Goal: Book appointment/travel/reservation

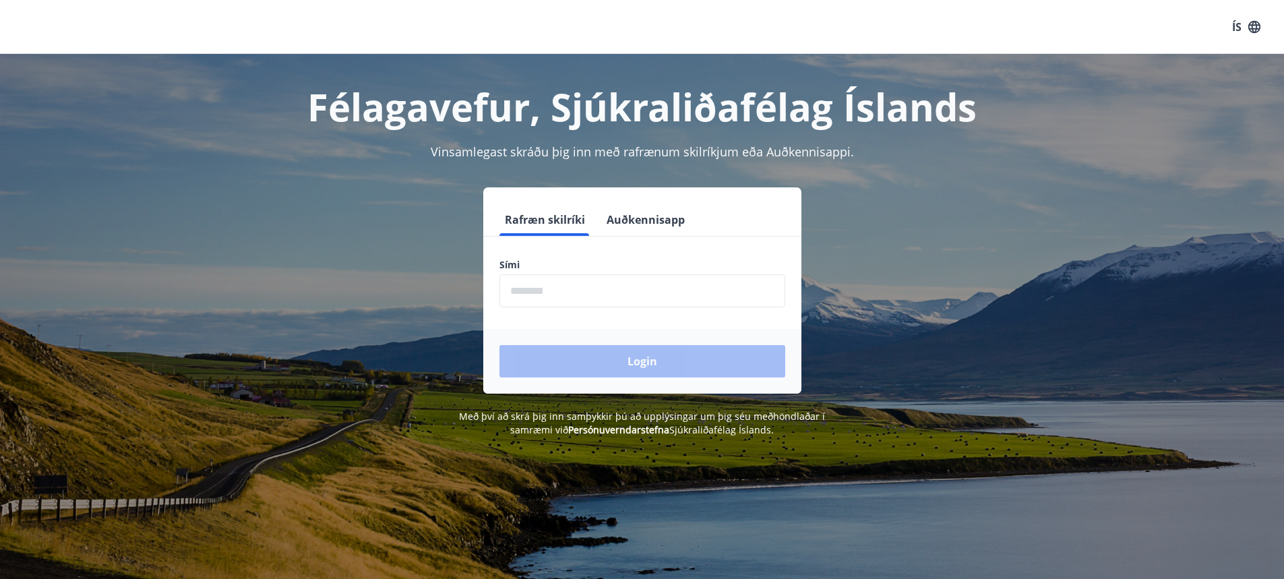
click at [593, 304] on input "phone" at bounding box center [642, 290] width 286 height 33
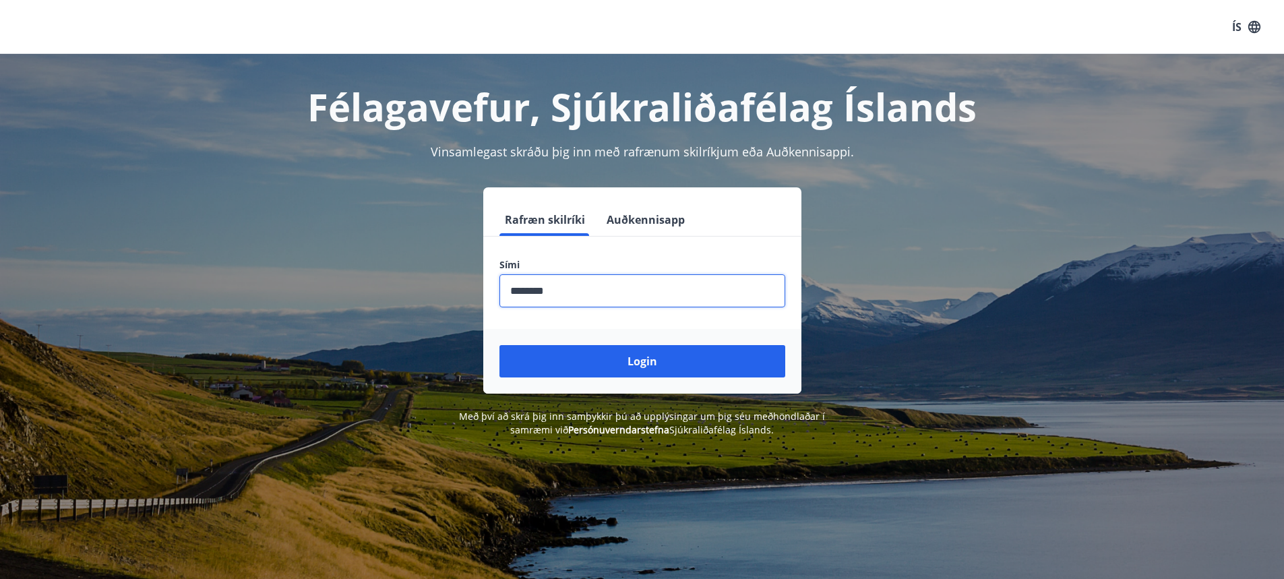
type input "********"
click at [499, 345] on button "Login" at bounding box center [642, 361] width 286 height 32
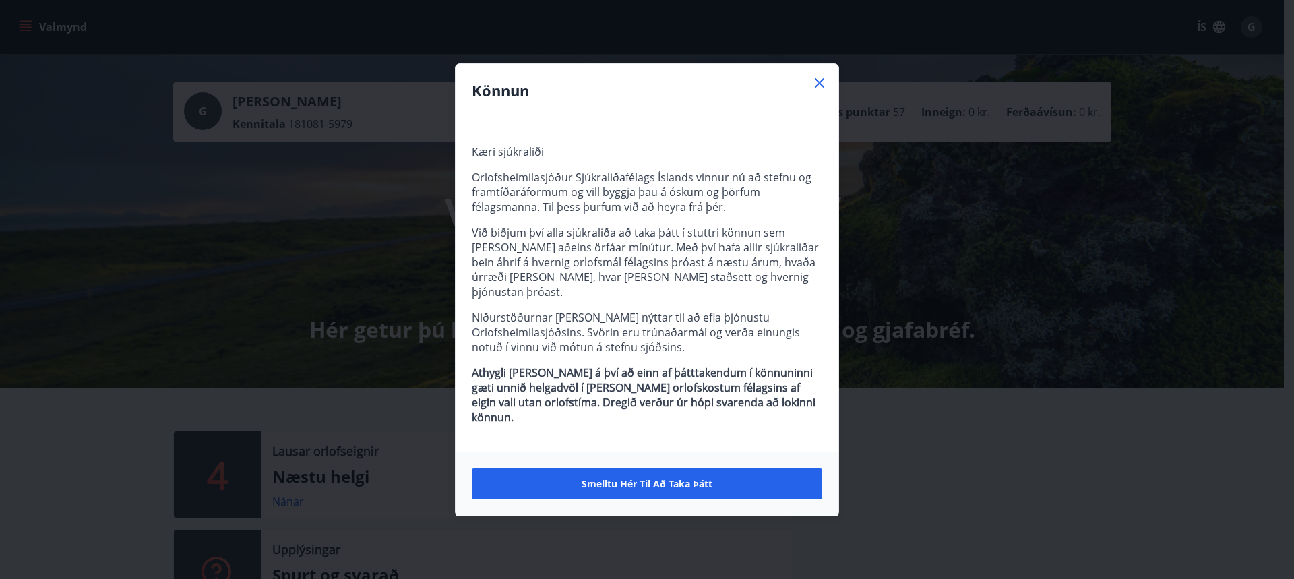
drag, startPoint x: 822, startPoint y: 98, endPoint x: 805, endPoint y: 90, distance: 18.7
click at [822, 91] on icon at bounding box center [820, 83] width 16 height 16
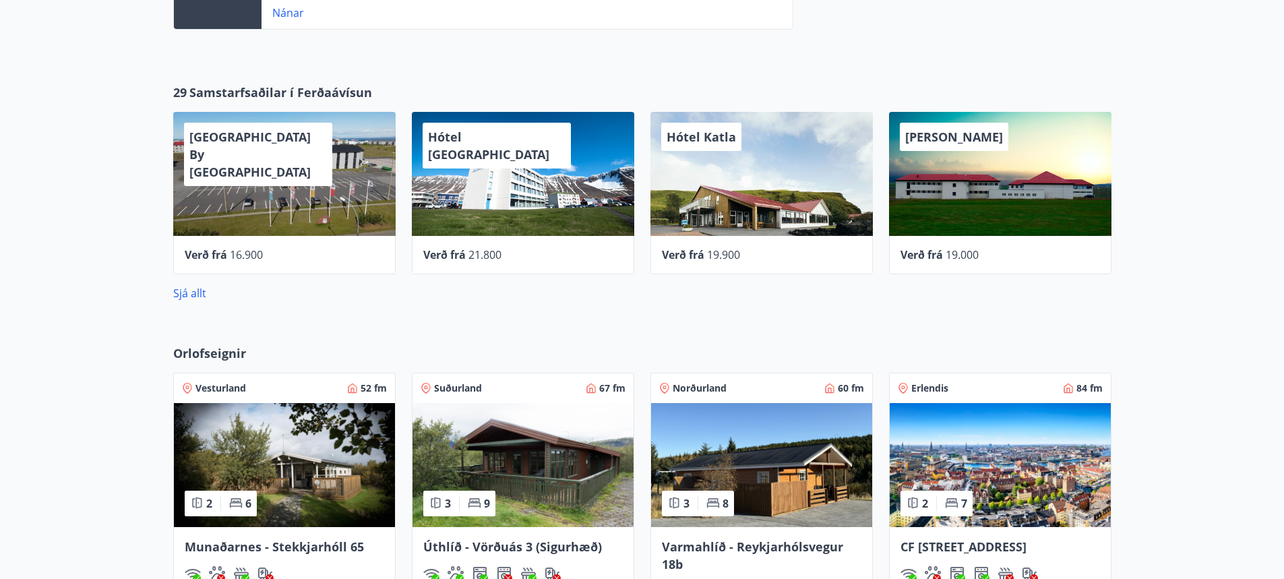
scroll to position [607, 0]
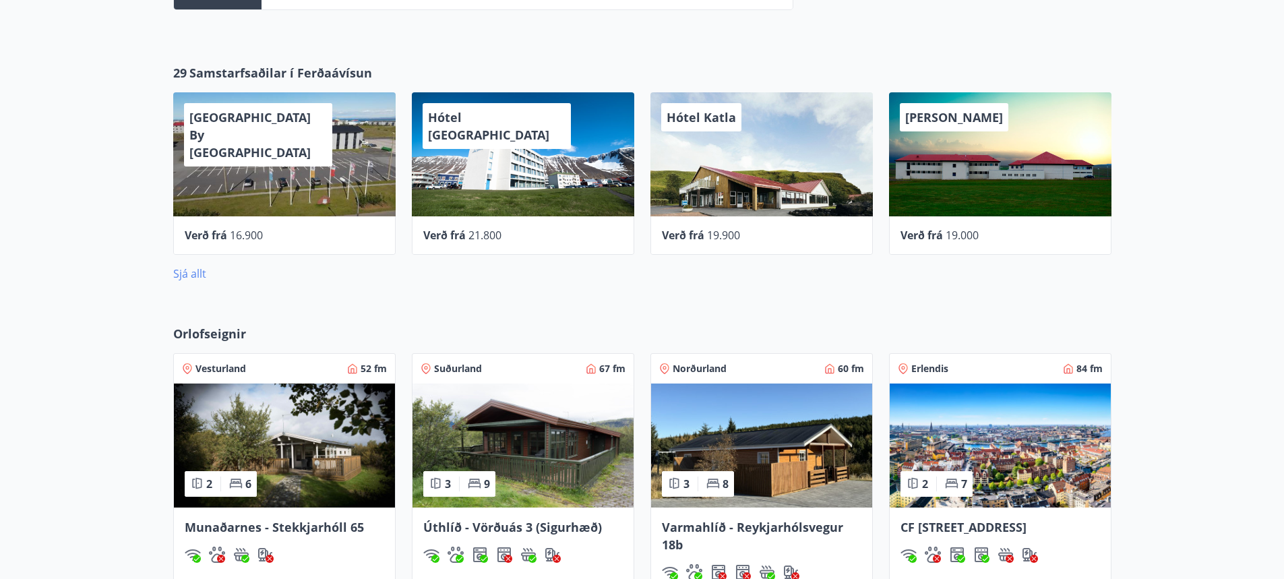
click at [182, 270] on link "Sjá allt" at bounding box center [189, 273] width 33 height 15
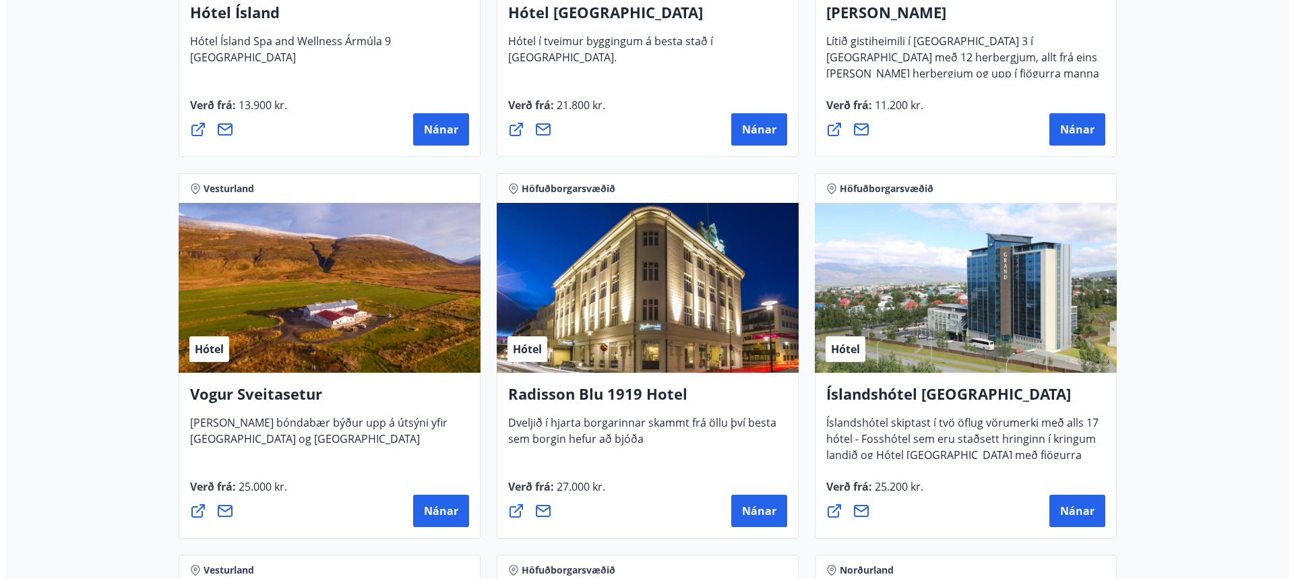
scroll to position [2427, 0]
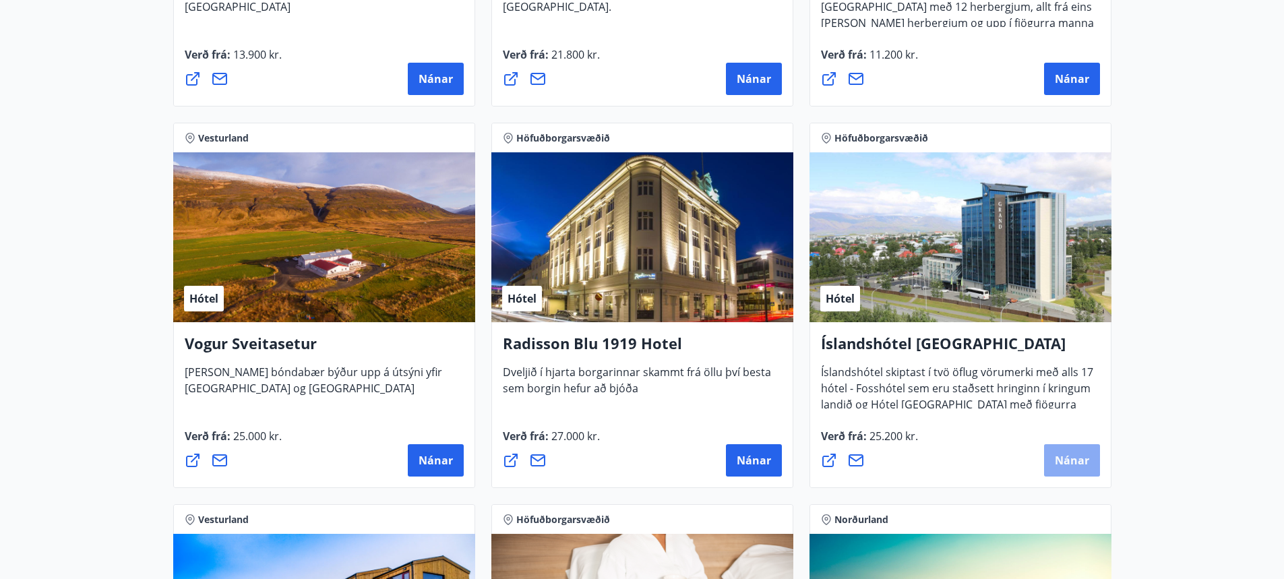
click at [1074, 458] on span "Nánar" at bounding box center [1072, 460] width 34 height 15
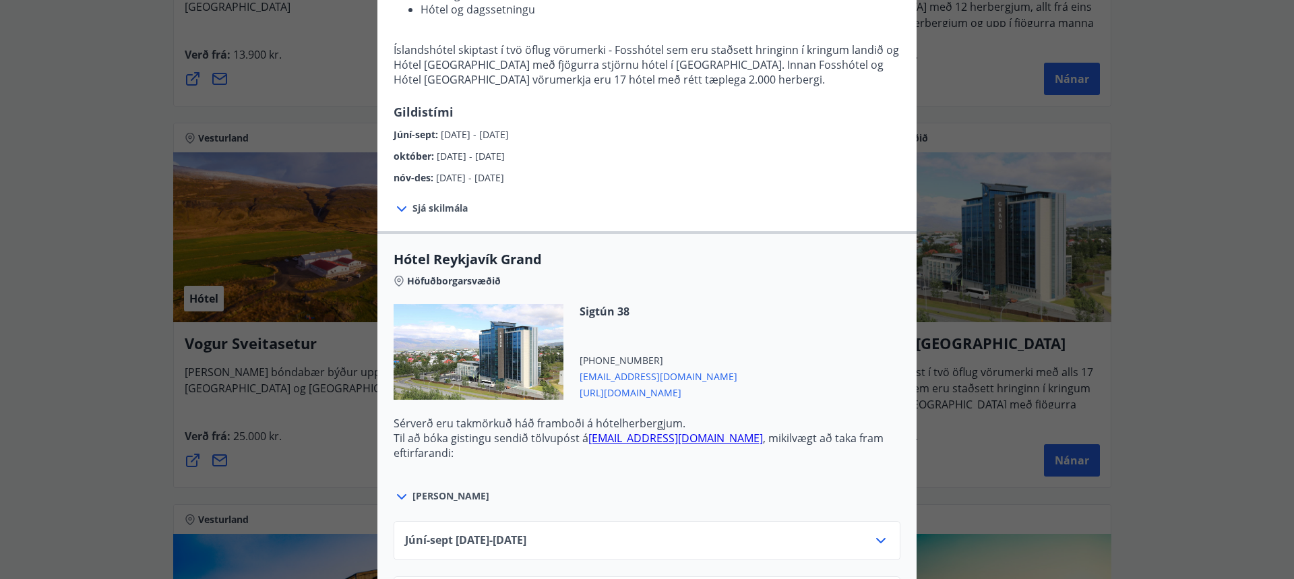
scroll to position [202, 0]
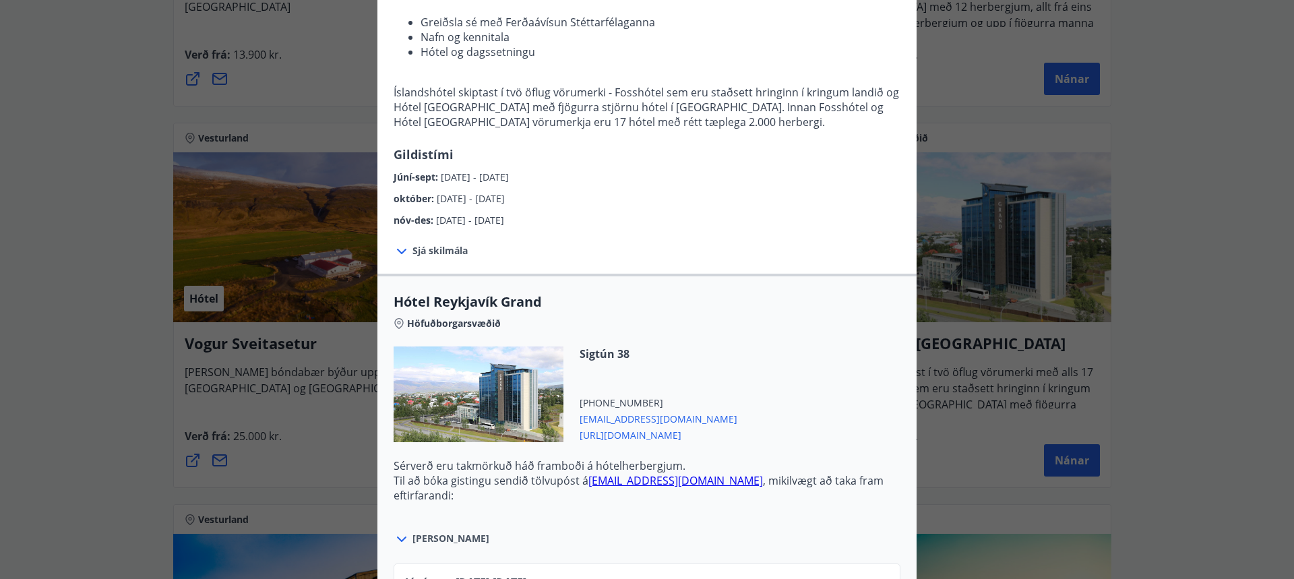
click at [396, 250] on icon at bounding box center [402, 251] width 16 height 16
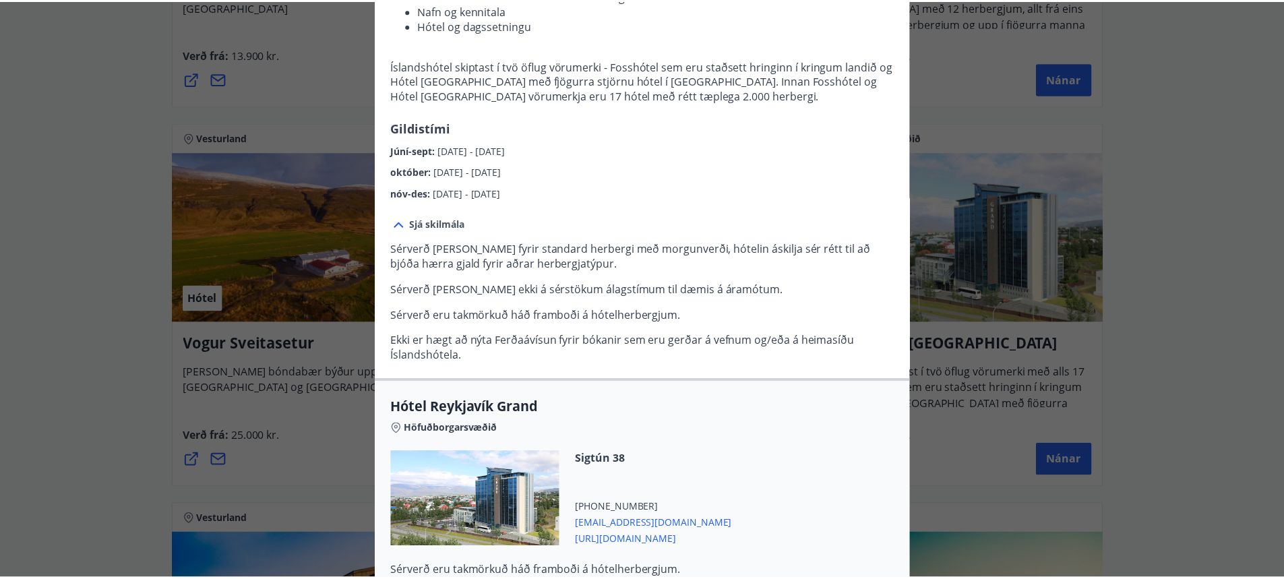
scroll to position [0, 0]
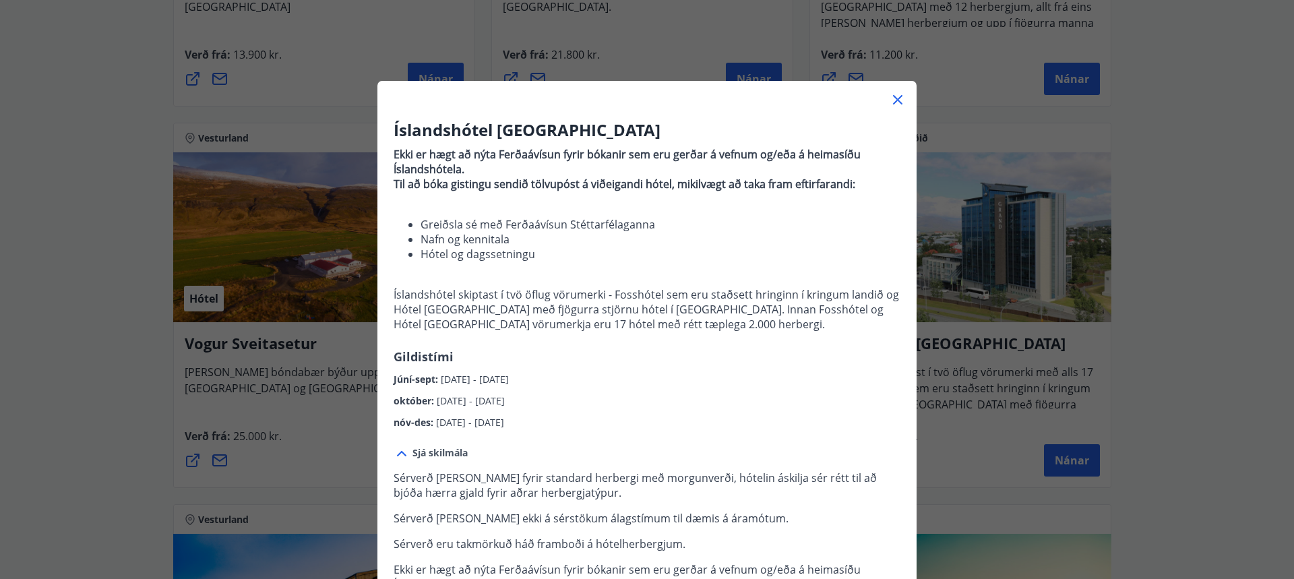
click at [893, 100] on icon at bounding box center [897, 99] width 9 height 9
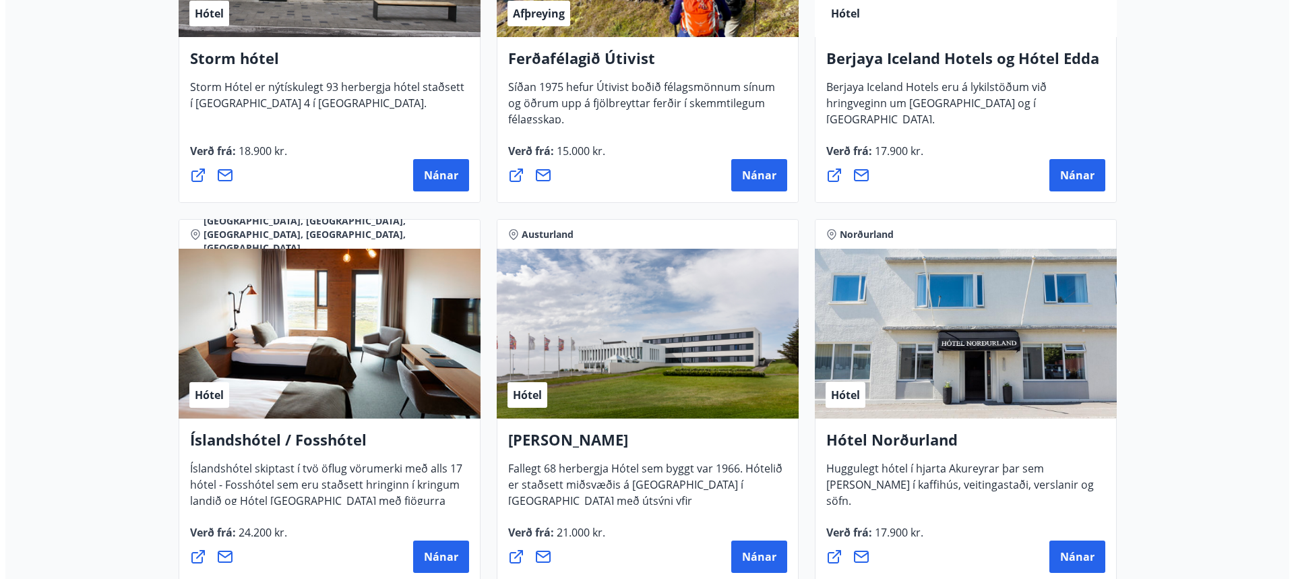
scroll to position [1550, 0]
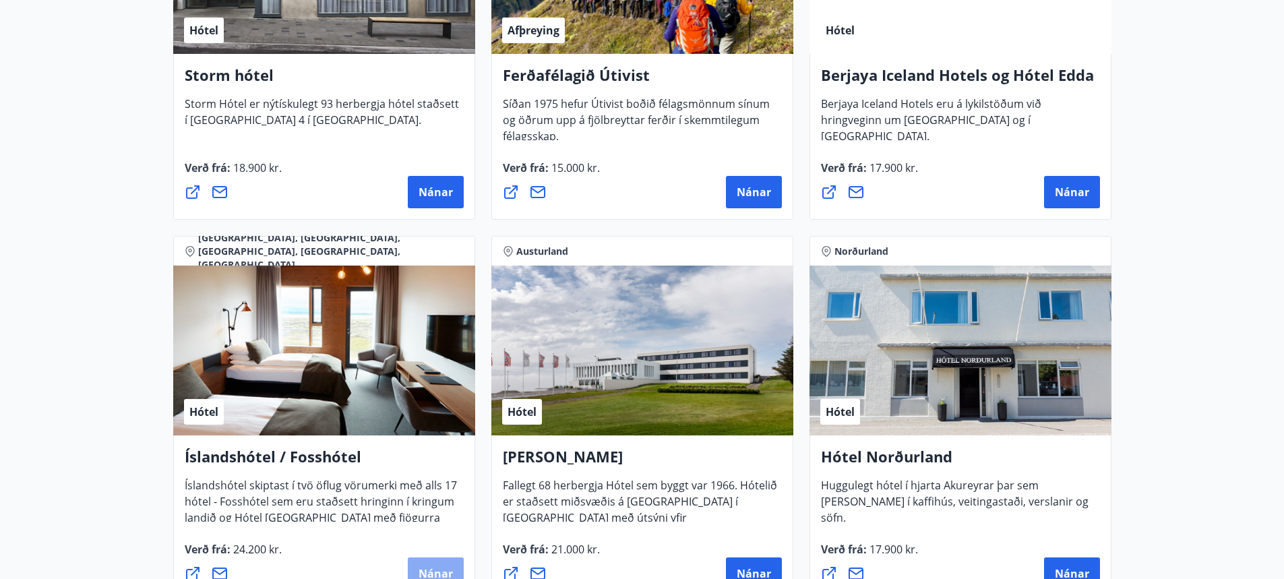
click at [414, 565] on button "Nánar" at bounding box center [436, 573] width 56 height 32
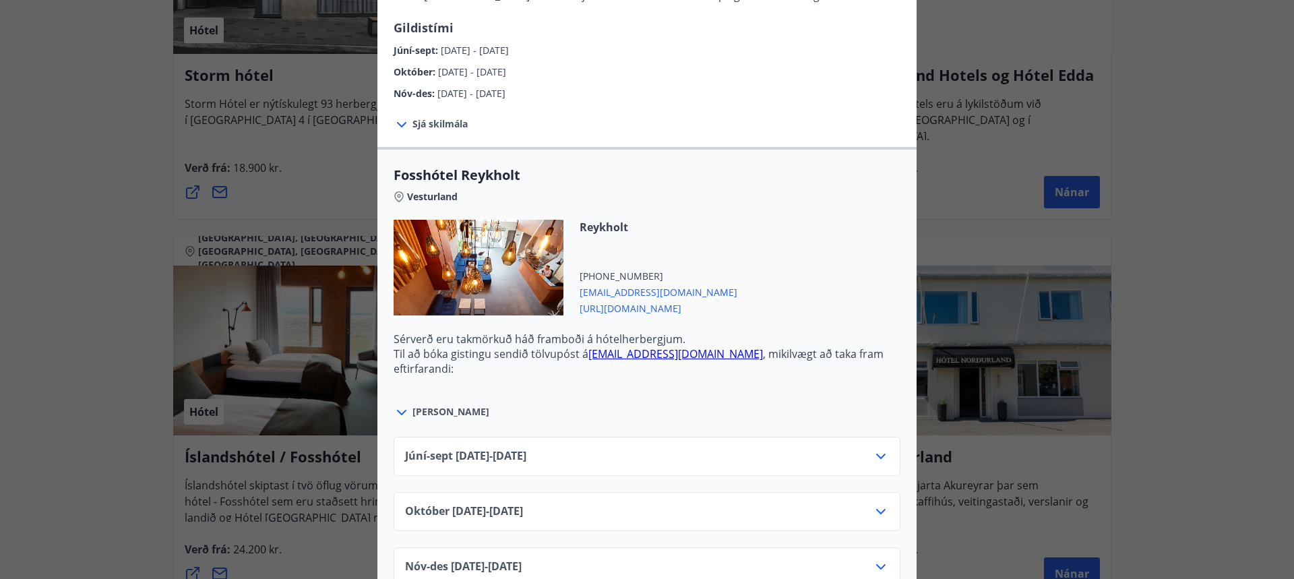
scroll to position [0, 0]
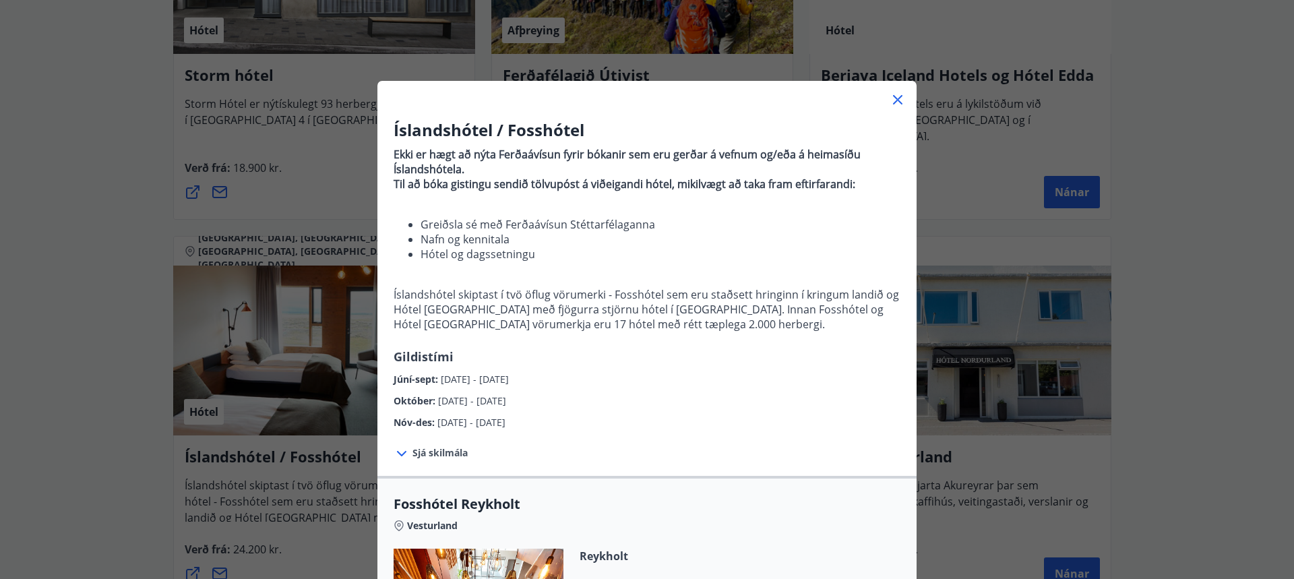
click at [893, 99] on icon at bounding box center [897, 99] width 9 height 9
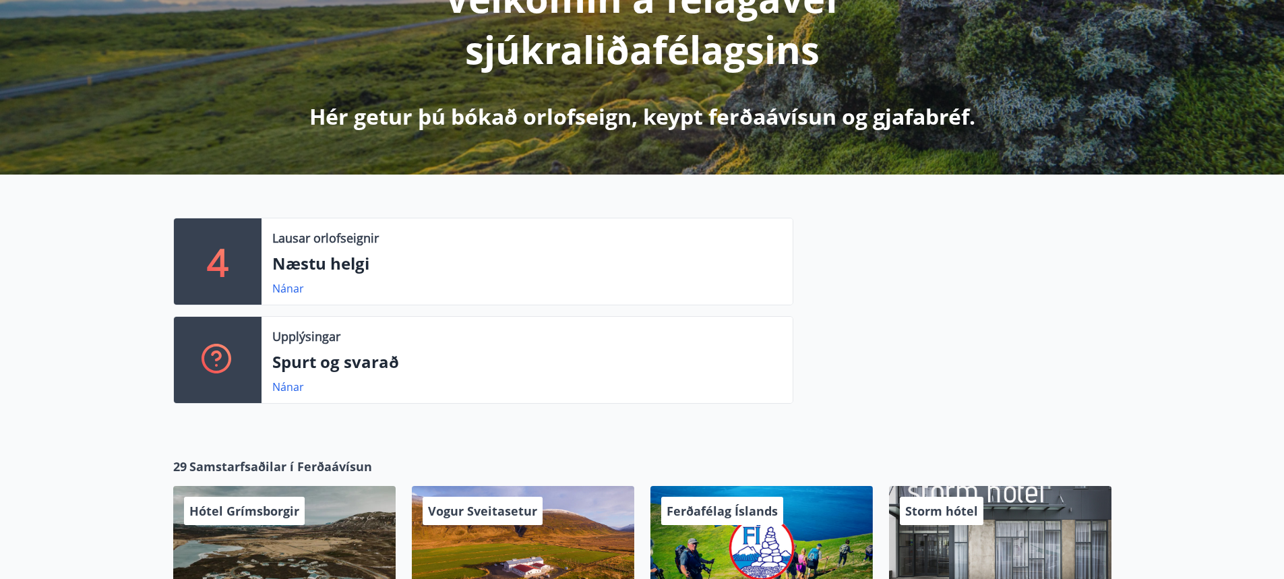
scroll to position [214, 0]
click at [293, 289] on link "Nánar" at bounding box center [288, 287] width 32 height 15
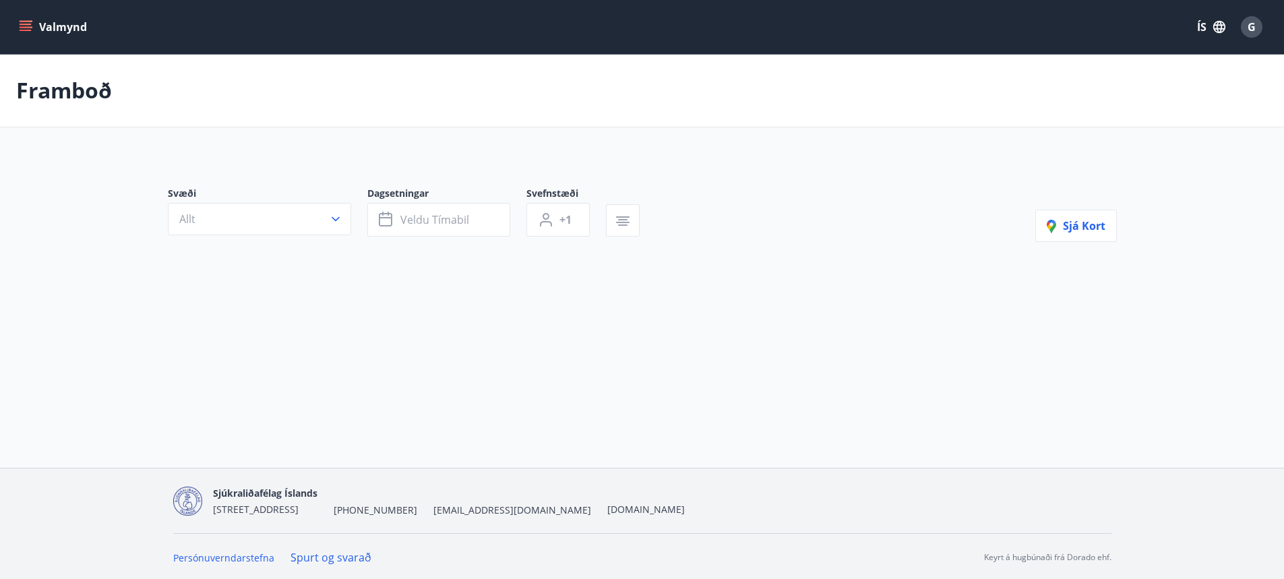
type input "*"
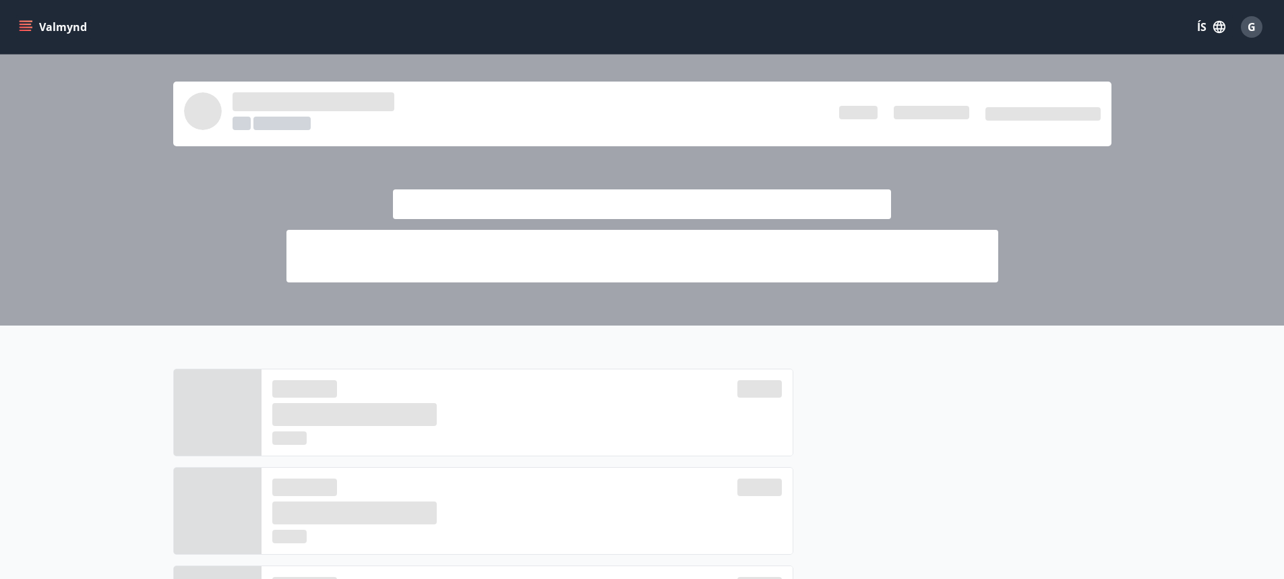
scroll to position [214, 0]
